Goal: Task Accomplishment & Management: Manage account settings

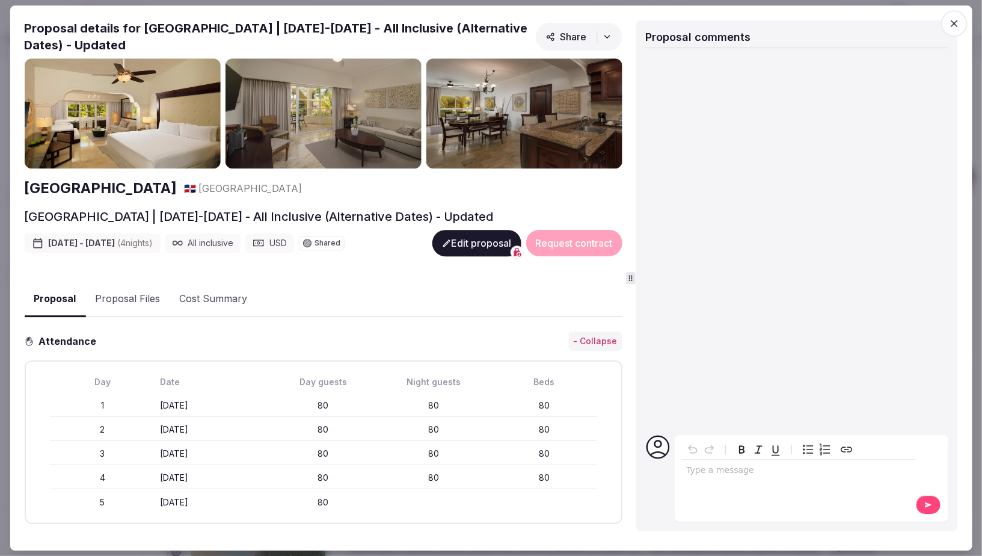
scroll to position [1513, 0]
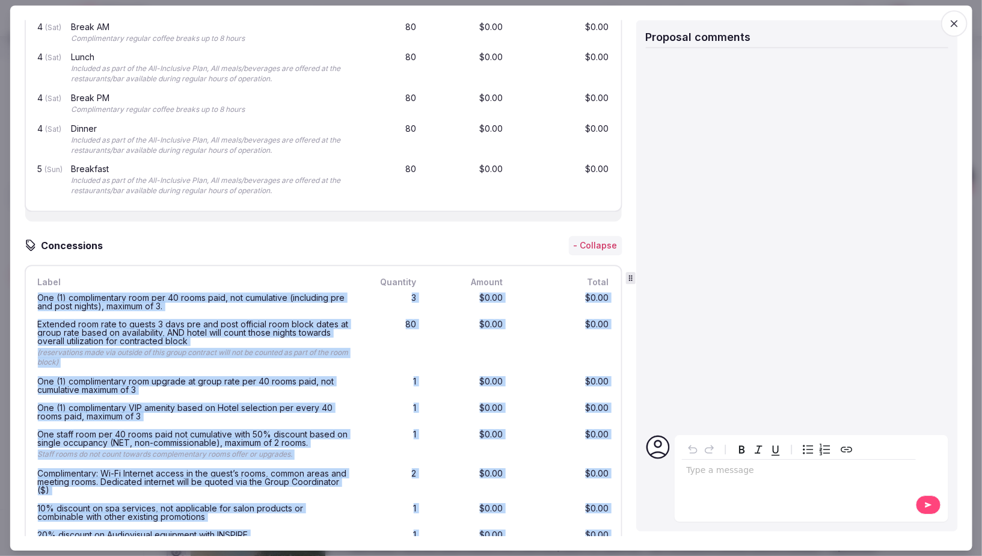
click at [956, 22] on icon "button" at bounding box center [954, 23] width 7 height 7
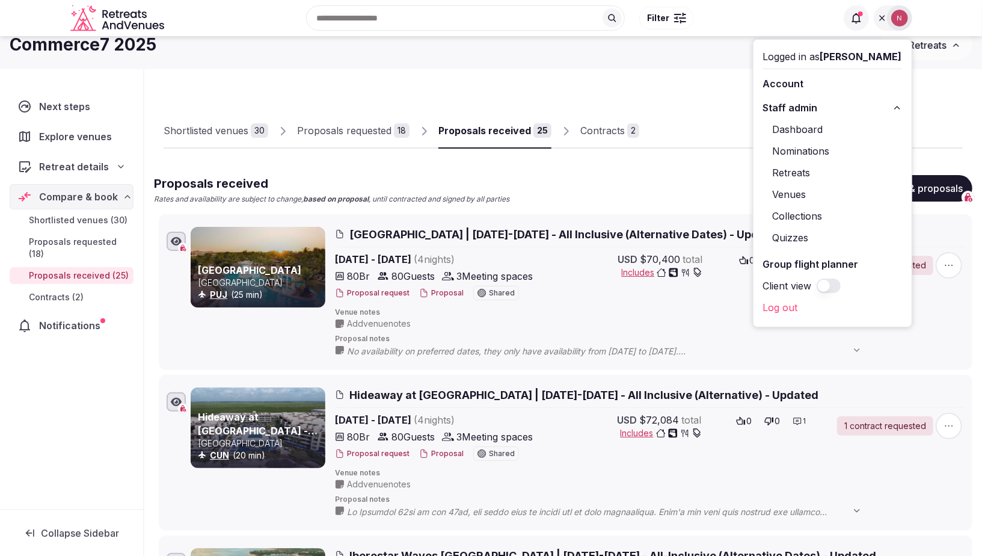
scroll to position [0, 0]
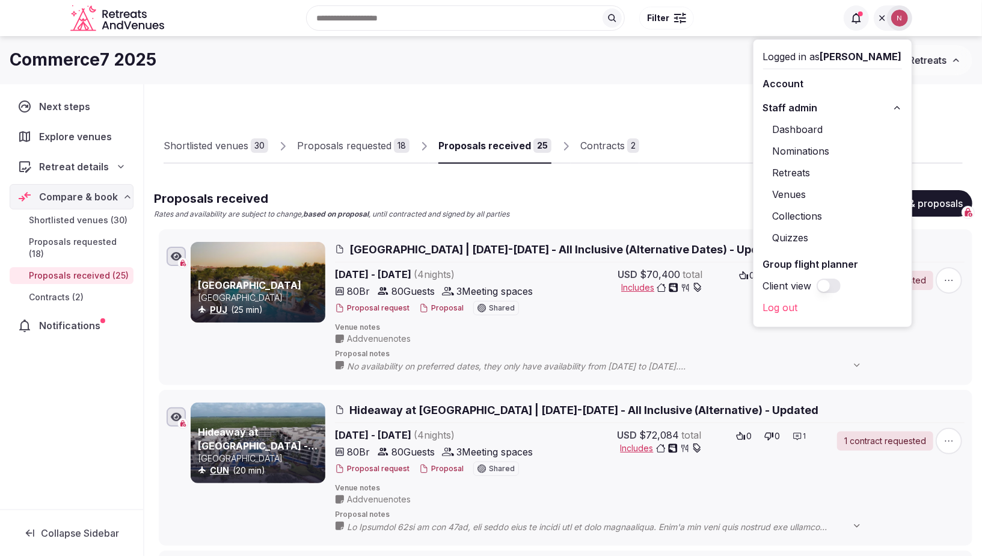
click at [799, 164] on link "Retreats" at bounding box center [832, 172] width 139 height 19
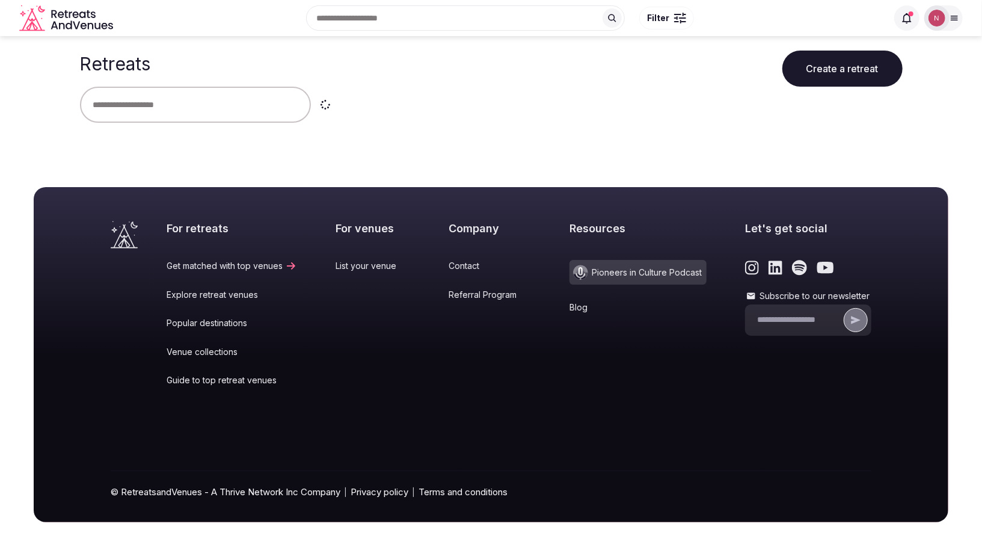
click at [186, 112] on input "text" at bounding box center [195, 105] width 231 height 36
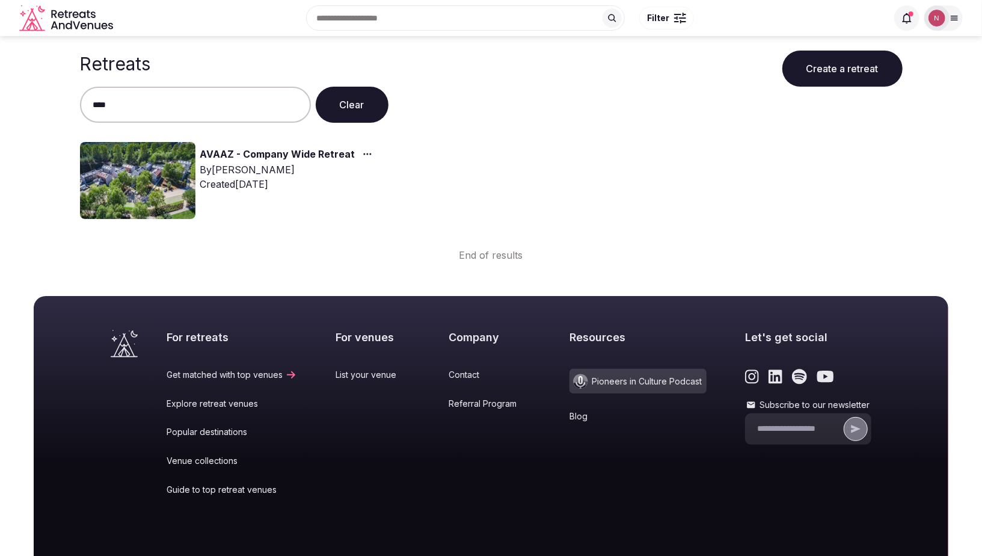
type input "****"
click at [162, 186] on img at bounding box center [137, 180] width 115 height 77
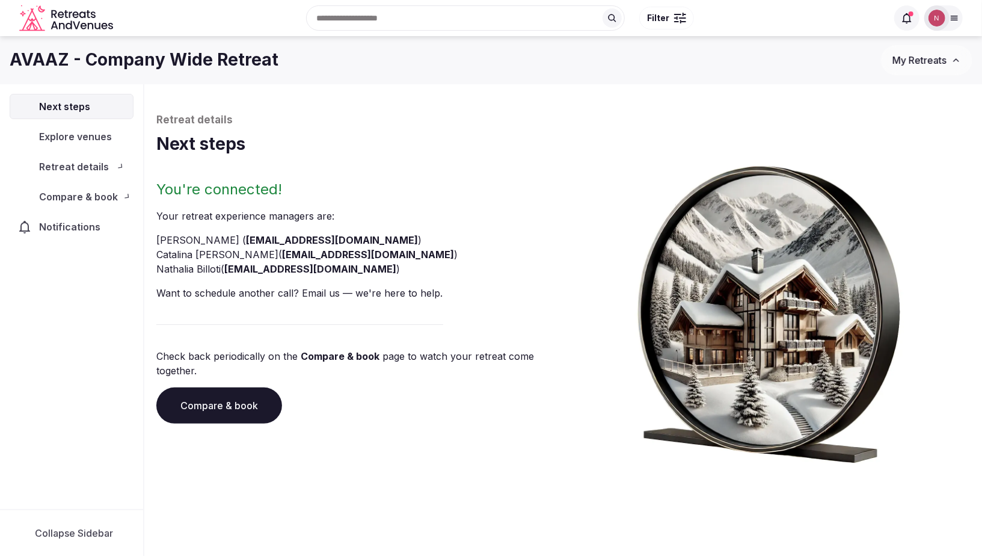
click at [138, 106] on div "Next steps Explore venues Retreat details Compare & book Notifications" at bounding box center [71, 296] width 143 height 425
click at [78, 198] on span "Compare & book" at bounding box center [78, 196] width 79 height 14
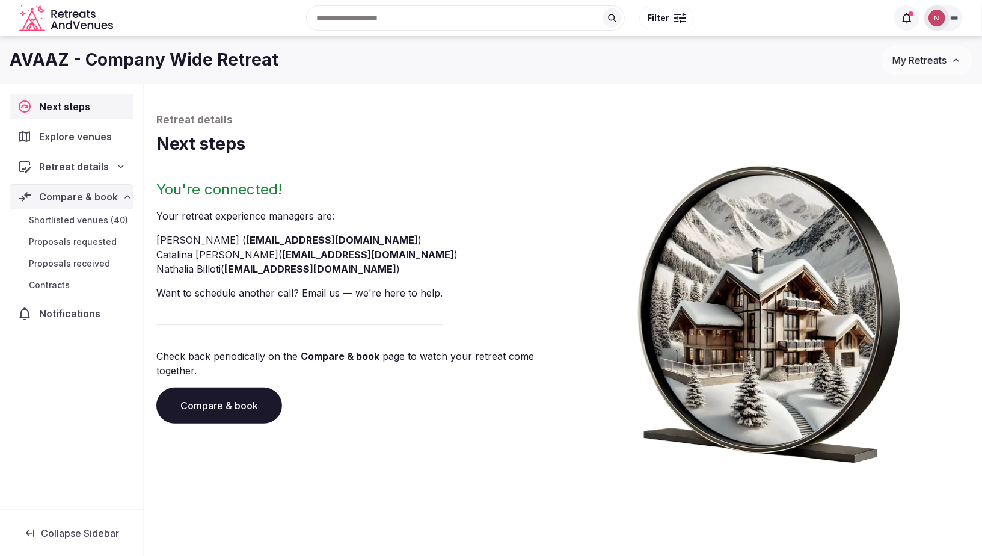
click at [70, 259] on span "Proposals received" at bounding box center [69, 263] width 81 height 12
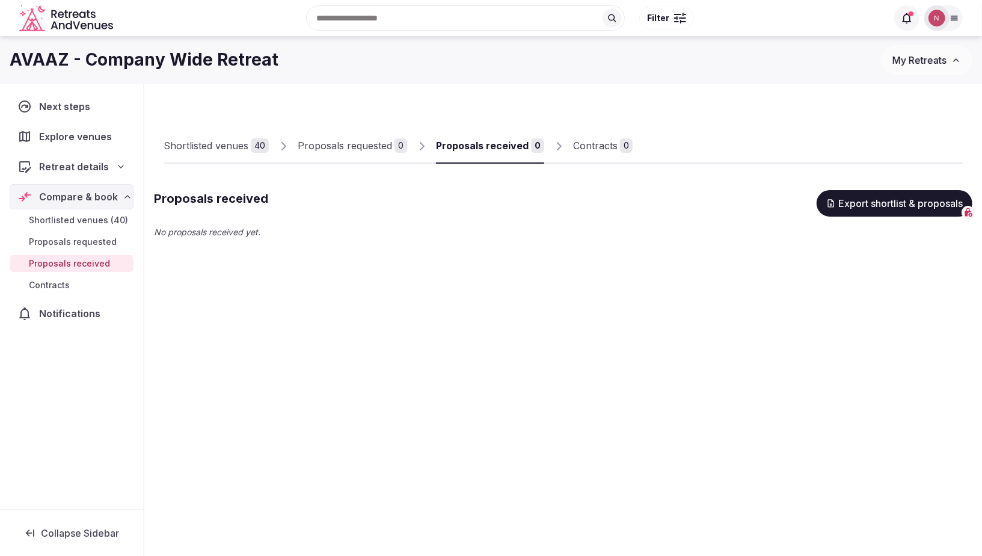
click at [930, 58] on span "My Retreats" at bounding box center [920, 60] width 54 height 12
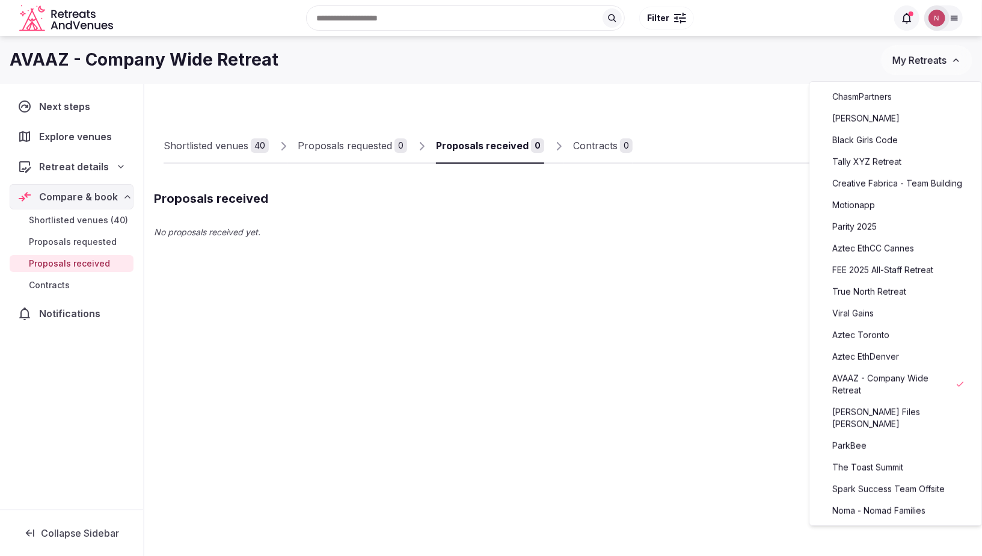
scroll to position [425, 0]
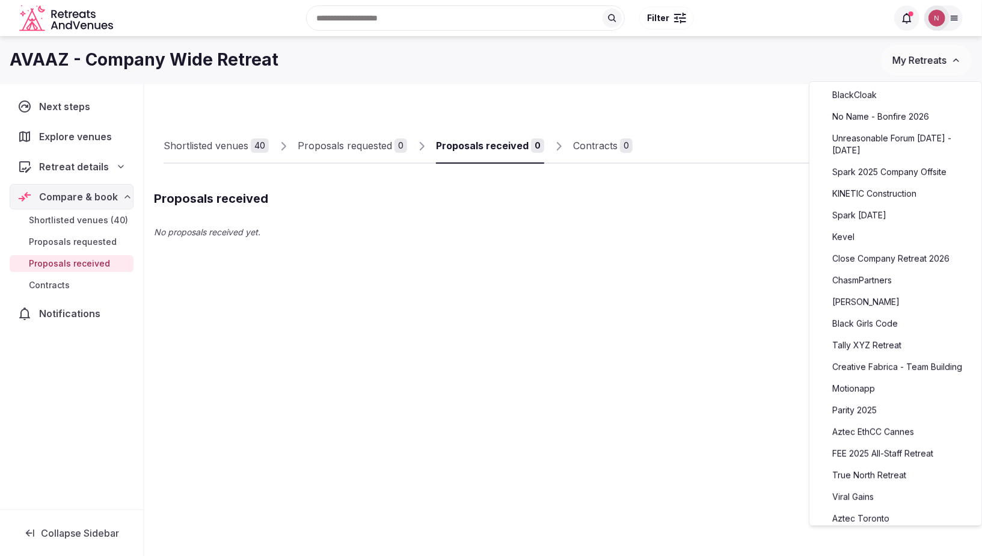
click at [78, 161] on span "Retreat details" at bounding box center [74, 166] width 70 height 14
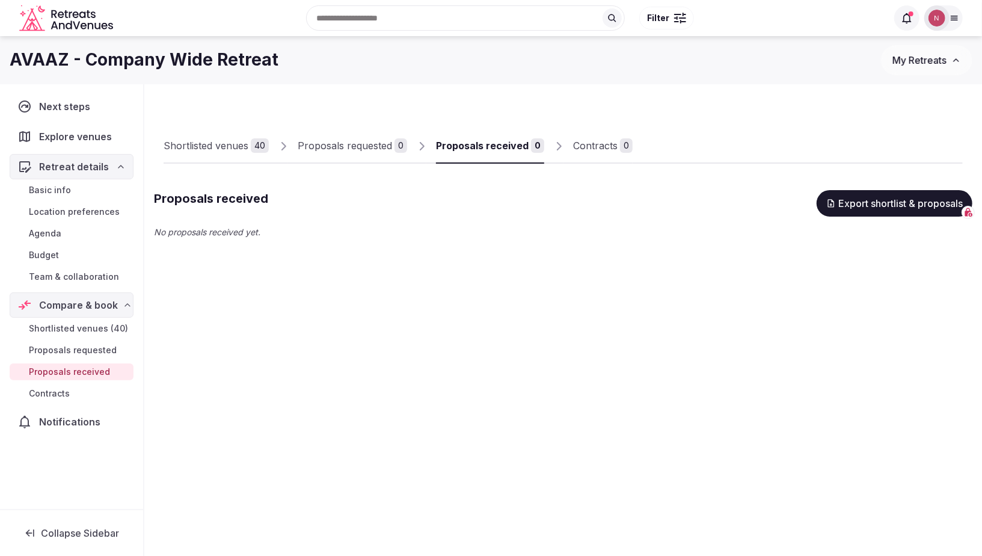
click at [69, 192] on span "Basic info" at bounding box center [50, 190] width 42 height 12
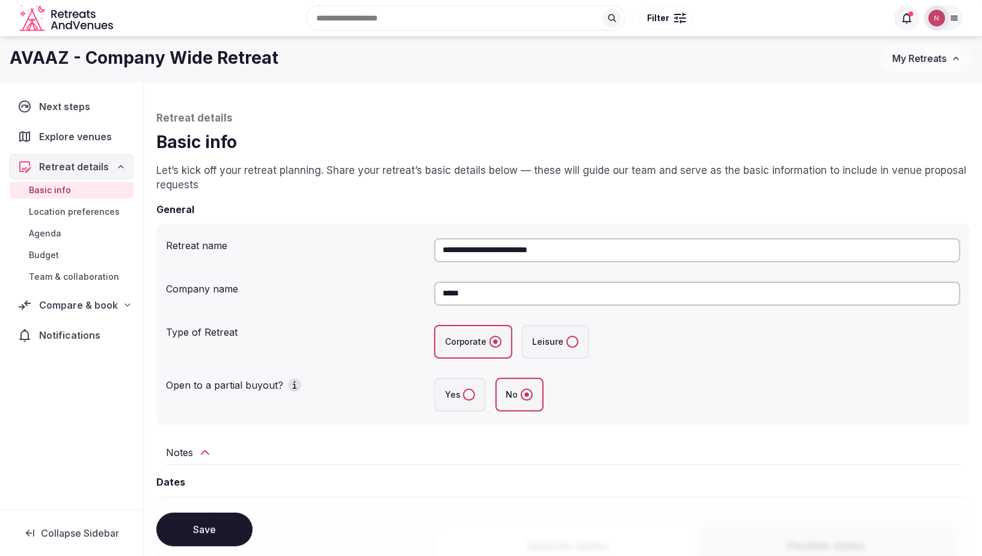
scroll to position [2, 0]
click at [199, 454] on icon at bounding box center [205, 451] width 14 height 14
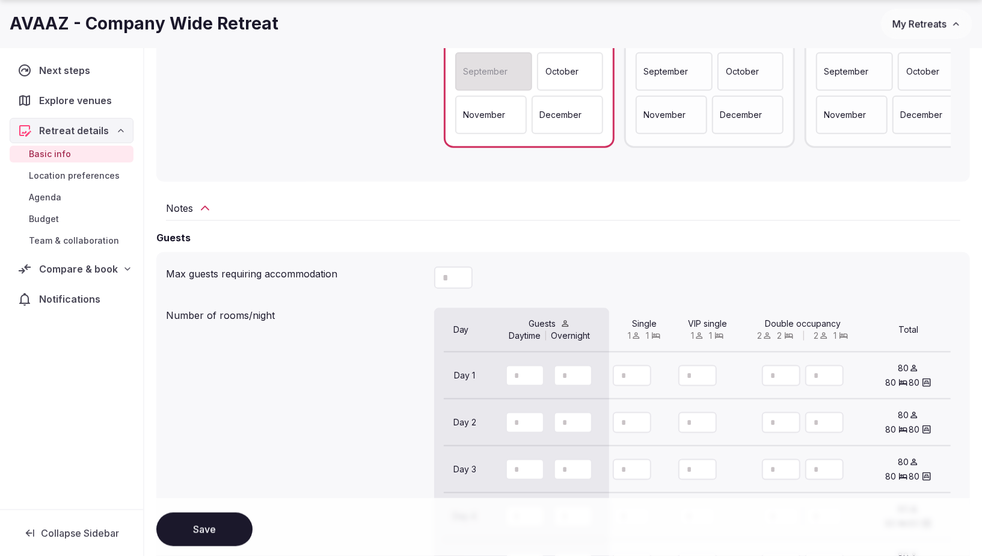
scroll to position [821, 0]
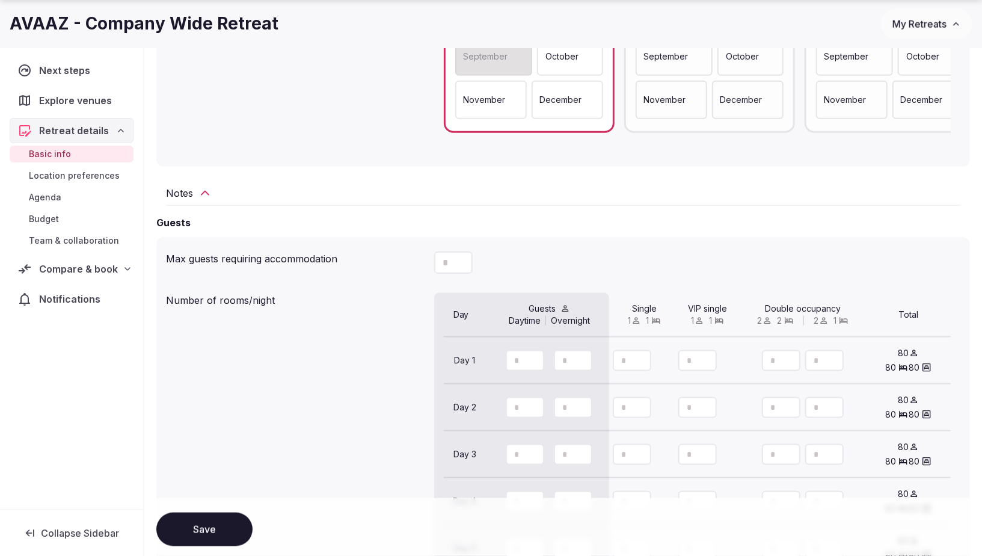
click at [209, 189] on icon at bounding box center [205, 193] width 14 height 14
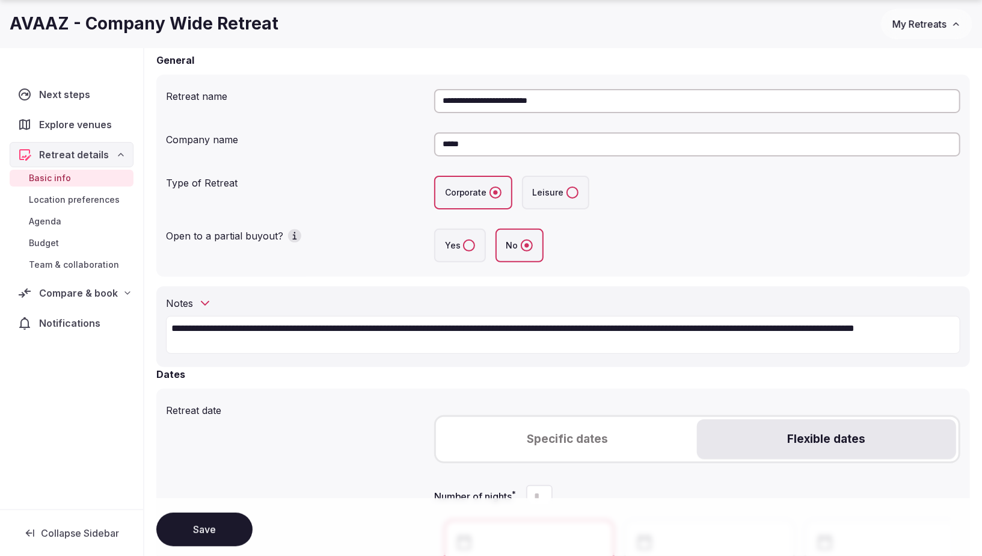
scroll to position [417, 0]
